Goal: Task Accomplishment & Management: Complete application form

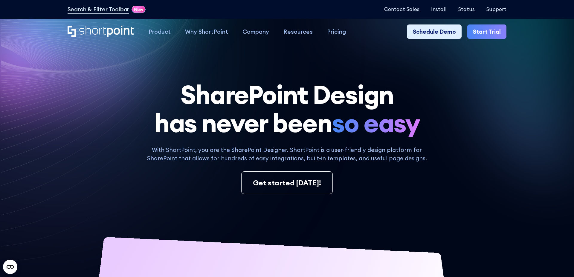
click at [490, 38] on link "Start Trial" at bounding box center [486, 31] width 39 height 14
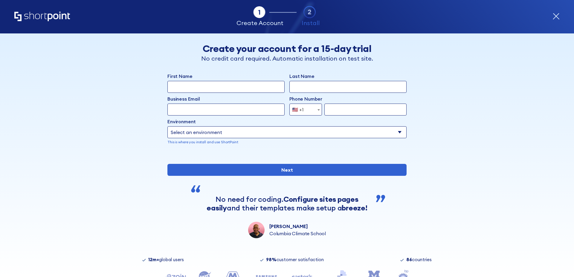
click at [216, 88] on input "First Name" at bounding box center [225, 87] width 117 height 12
type input "Magdalene"
type input "[PERSON_NAME]"
type input "[EMAIL_ADDRESS][DOMAIN_NAME]"
click at [338, 109] on input "form" at bounding box center [365, 110] width 82 height 12
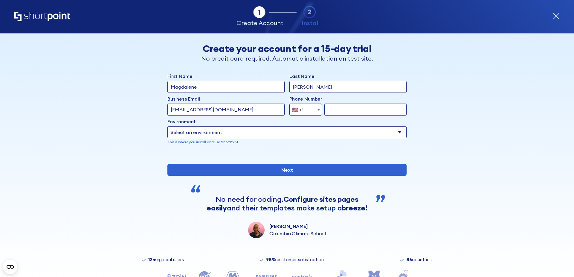
type input "9151727621"
drag, startPoint x: 197, startPoint y: 109, endPoint x: 278, endPoint y: 109, distance: 81.6
click at [278, 109] on input "[EMAIL_ADDRESS][DOMAIN_NAME]" at bounding box center [225, 110] width 117 height 12
type input "[PERSON_NAME][EMAIL_ADDRESS][DOMAIN_NAME]"
click at [274, 132] on select "Select an environment Microsoft 365 SharePoint Online SharePoint 2019 (On-Premi…" at bounding box center [286, 132] width 239 height 12
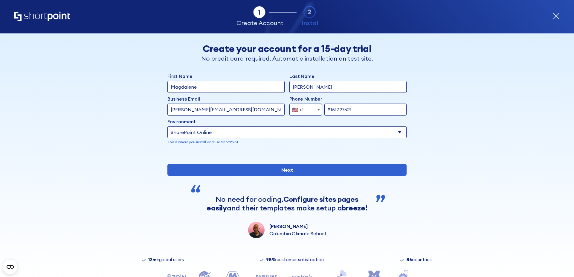
click at [167, 126] on select "Select an environment Microsoft 365 SharePoint Online SharePoint 2019 (On-Premi…" at bounding box center [286, 132] width 239 height 12
click at [254, 131] on select "Select an environment Microsoft 365 SharePoint Online SharePoint 2019 (On-Premi…" at bounding box center [286, 132] width 239 height 12
select select "Microsoft 365"
click at [167, 126] on select "Select an environment Microsoft 365 SharePoint Online SharePoint 2019 (On-Premi…" at bounding box center [286, 132] width 239 height 12
click at [343, 154] on div "form" at bounding box center [286, 154] width 239 height 0
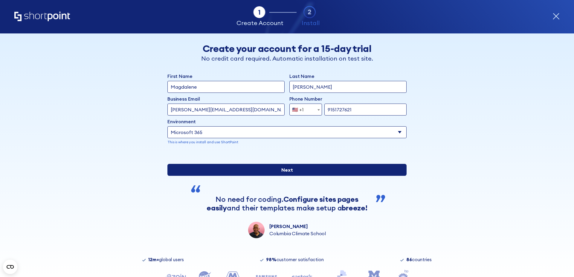
click at [295, 176] on input "Next" at bounding box center [286, 170] width 239 height 12
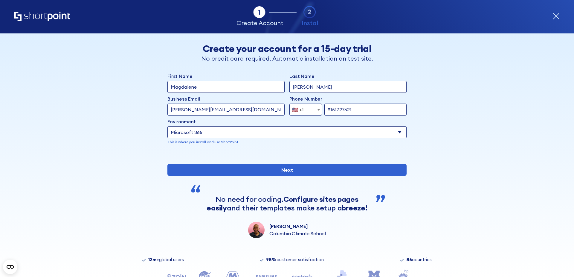
click at [317, 108] on span "form" at bounding box center [319, 110] width 6 height 12
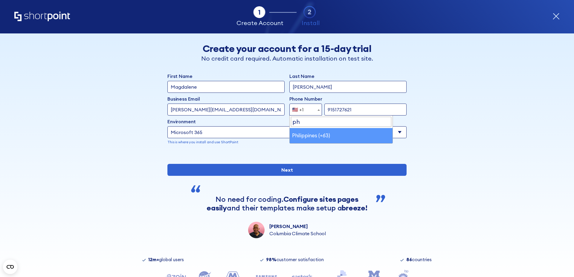
type input "ph"
select select "+63"
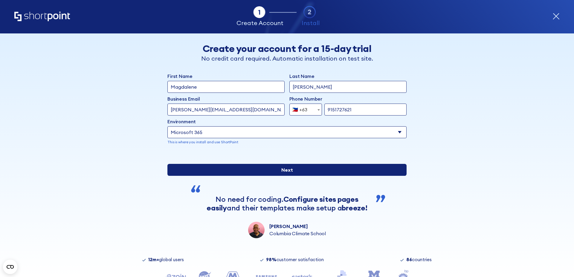
click at [333, 176] on input "Next" at bounding box center [286, 170] width 239 height 12
